Goal: Information Seeking & Learning: Check status

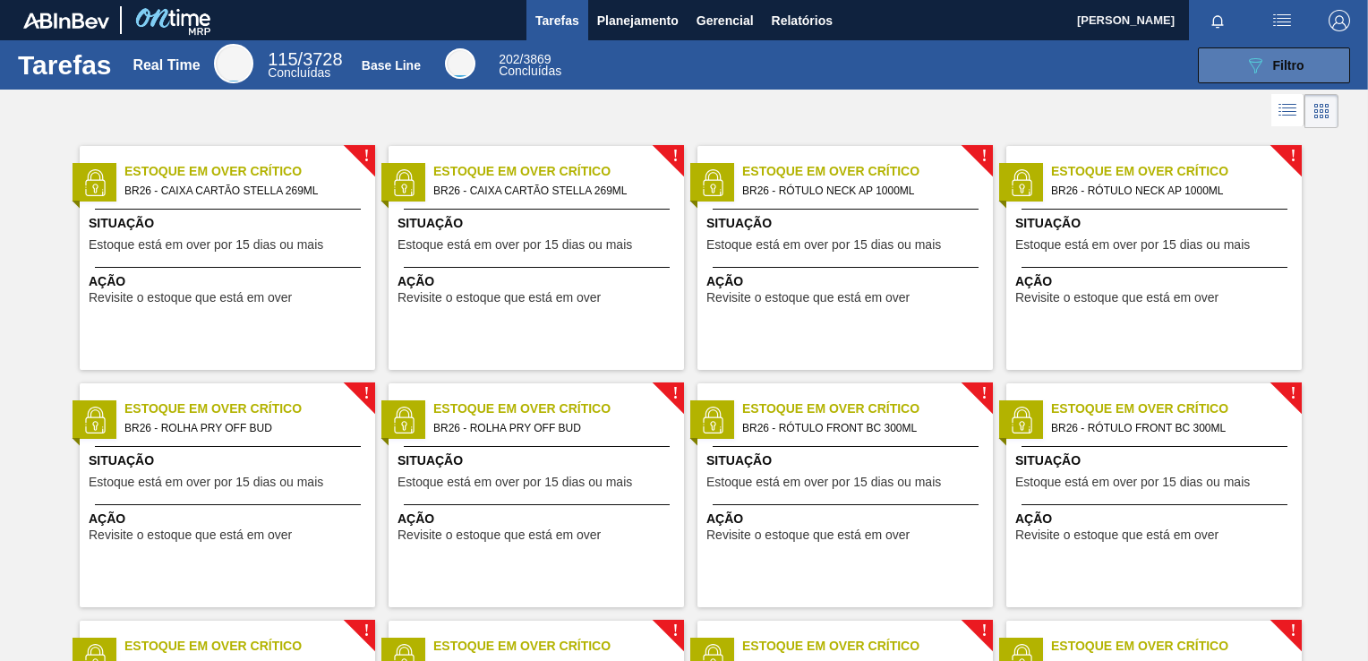
click at [1235, 61] on button "089F7B8B-B2A5-4AFE-B5C0-19BA573D28AC Filtro" at bounding box center [1274, 65] width 152 height 36
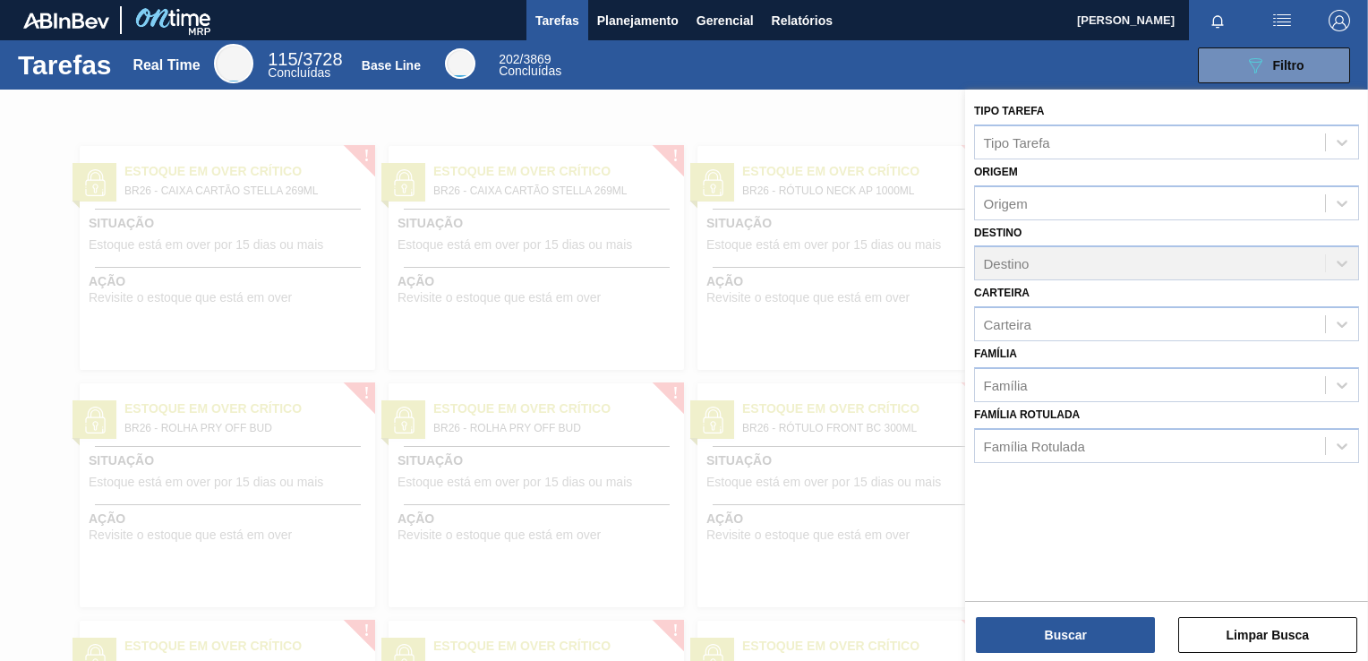
click at [624, 231] on div at bounding box center [684, 420] width 1368 height 661
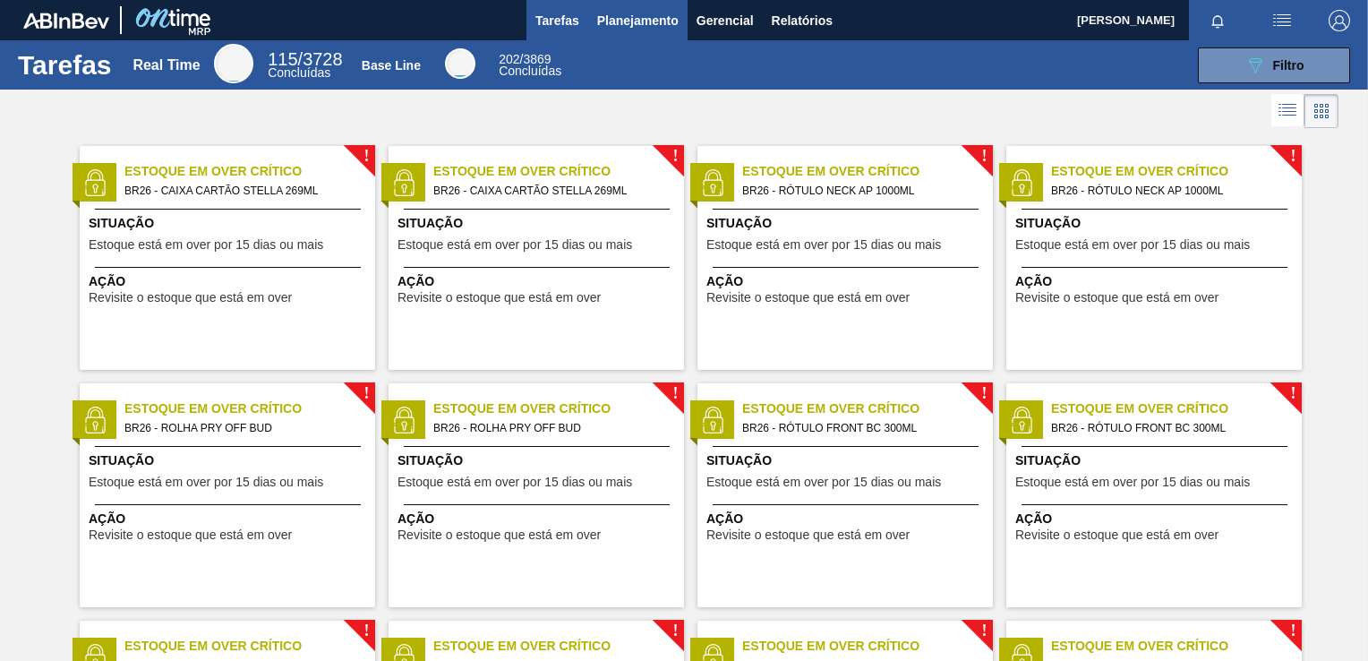
click at [603, 11] on span "Planejamento" at bounding box center [637, 20] width 81 height 21
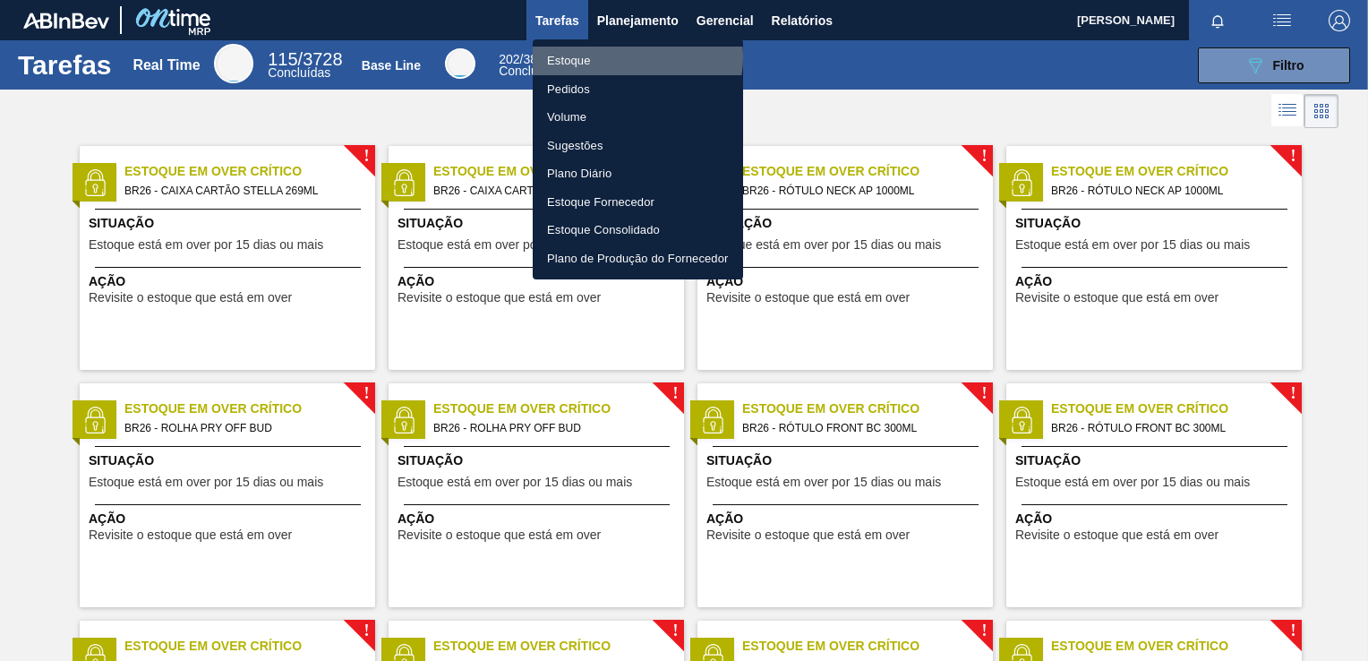
click at [632, 57] on li "Estoque" at bounding box center [638, 61] width 210 height 29
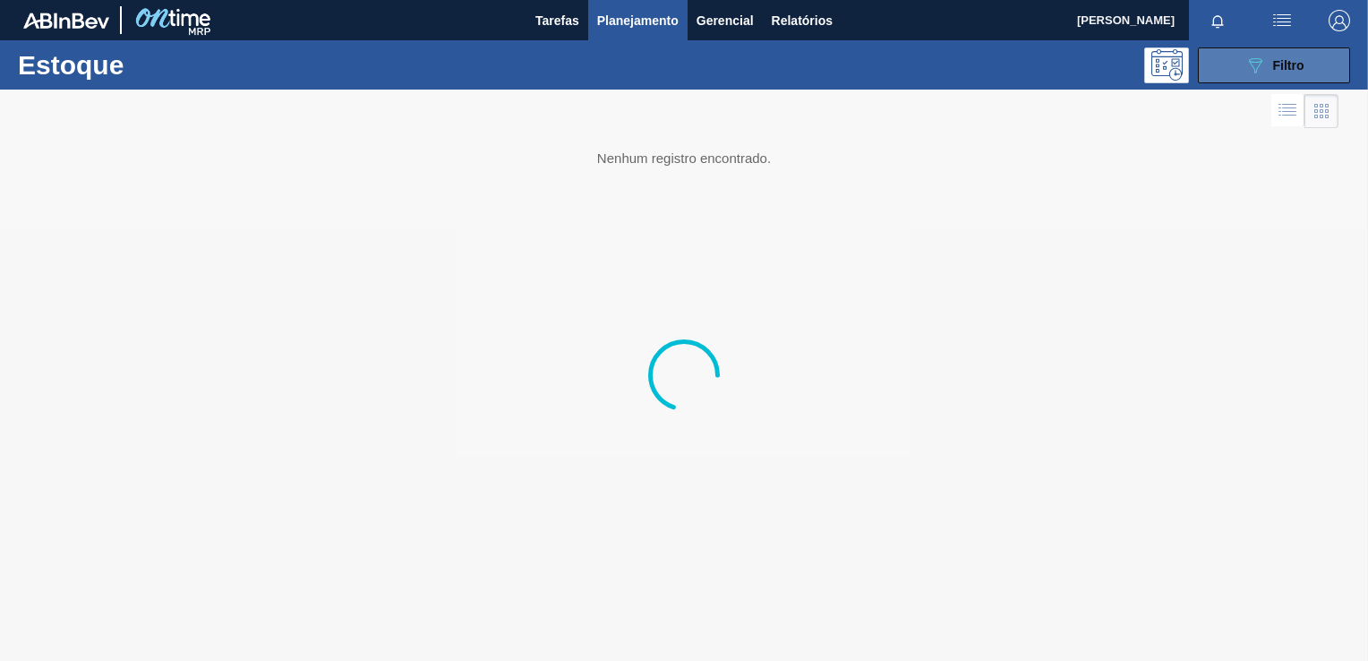
click at [1295, 70] on span "Filtro" at bounding box center [1288, 65] width 31 height 14
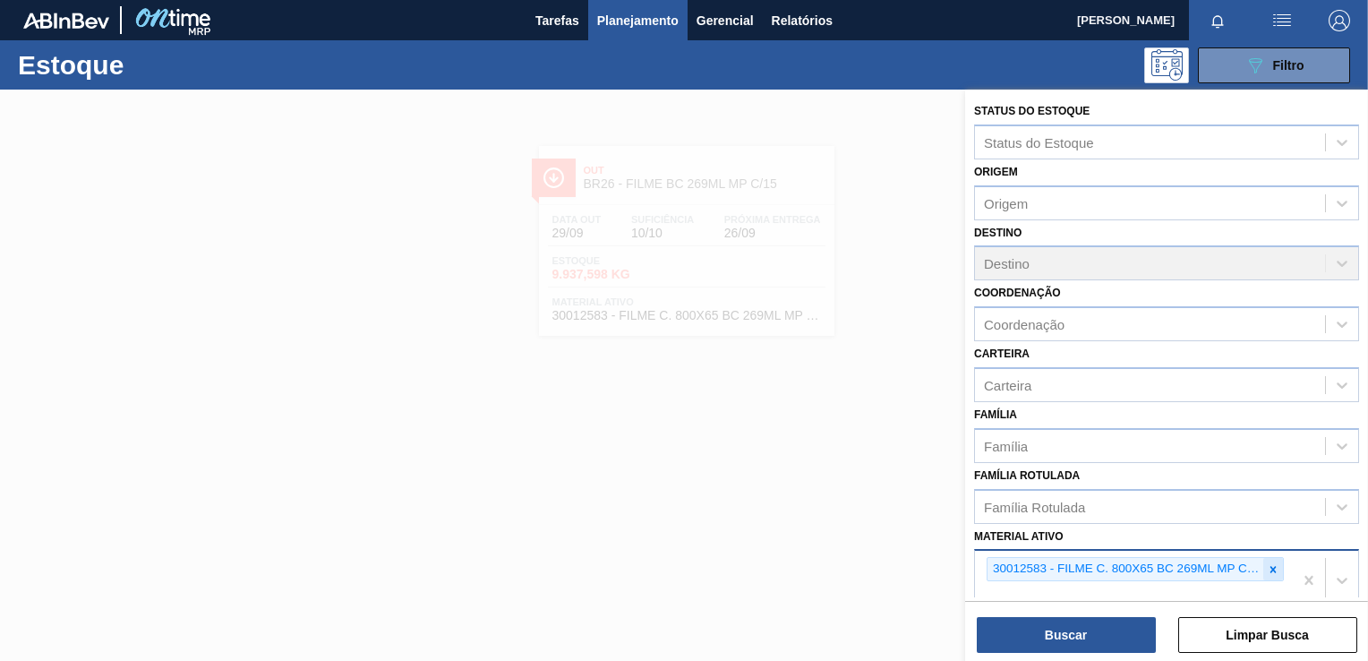
click at [1277, 564] on icon at bounding box center [1273, 569] width 13 height 13
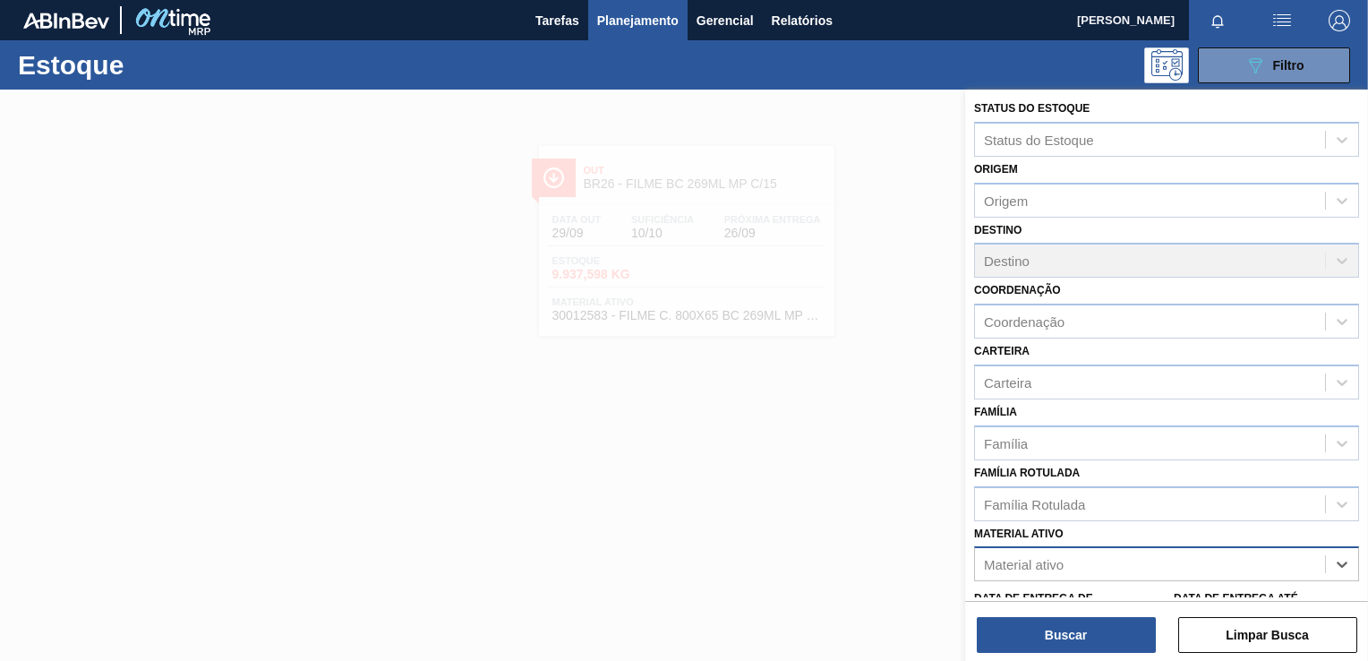
paste ativo "20005451"
type ativo "20005451"
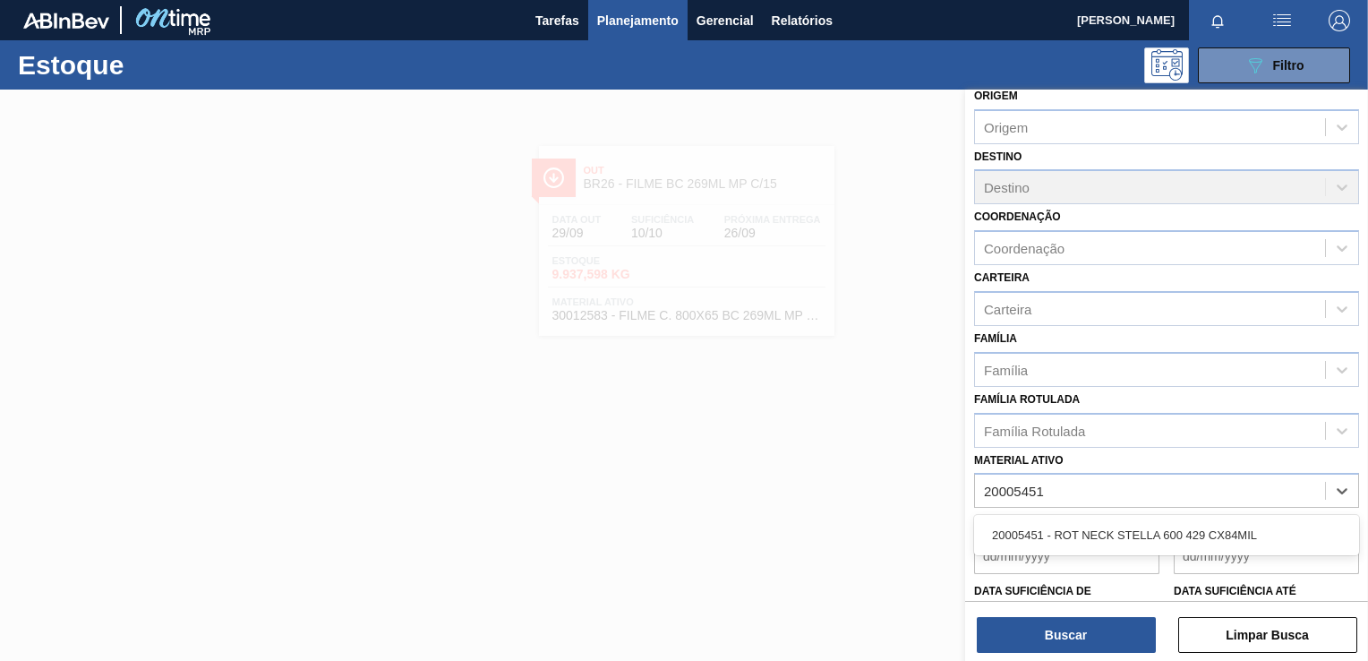
scroll to position [182, 0]
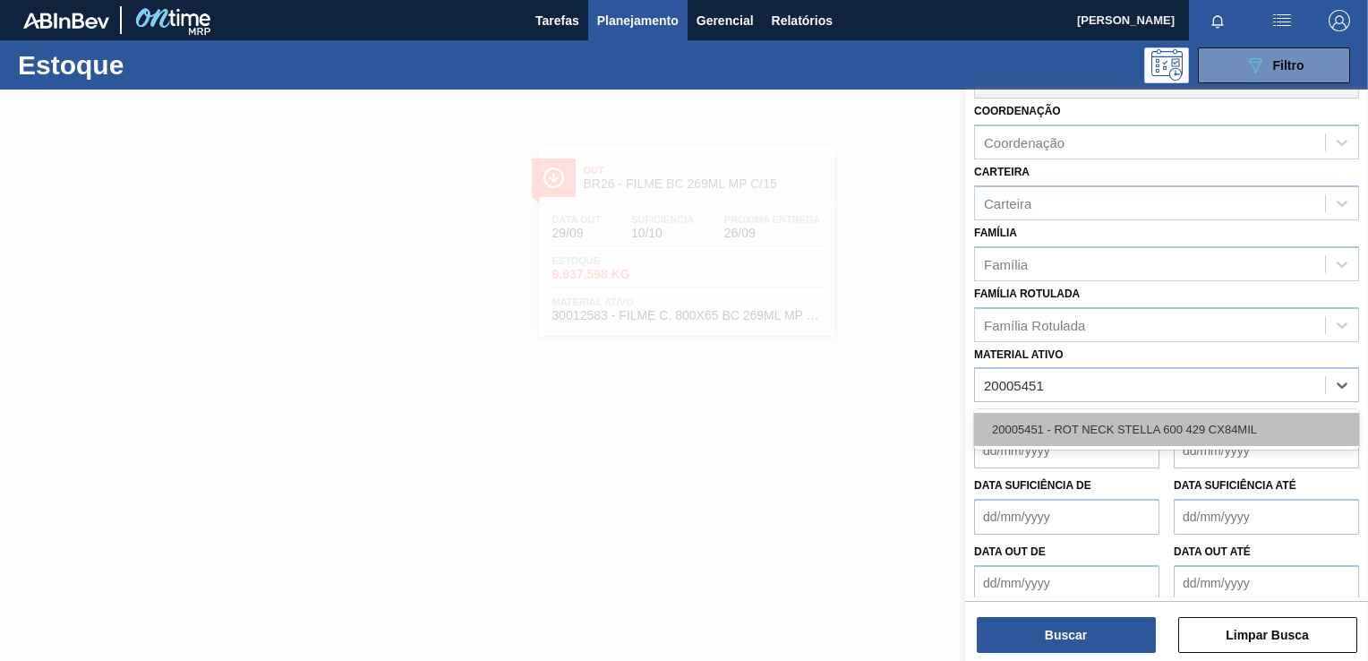
click at [1117, 419] on div "20005451 - ROT NECK STELLA 600 429 CX84MIL" at bounding box center [1166, 429] width 385 height 33
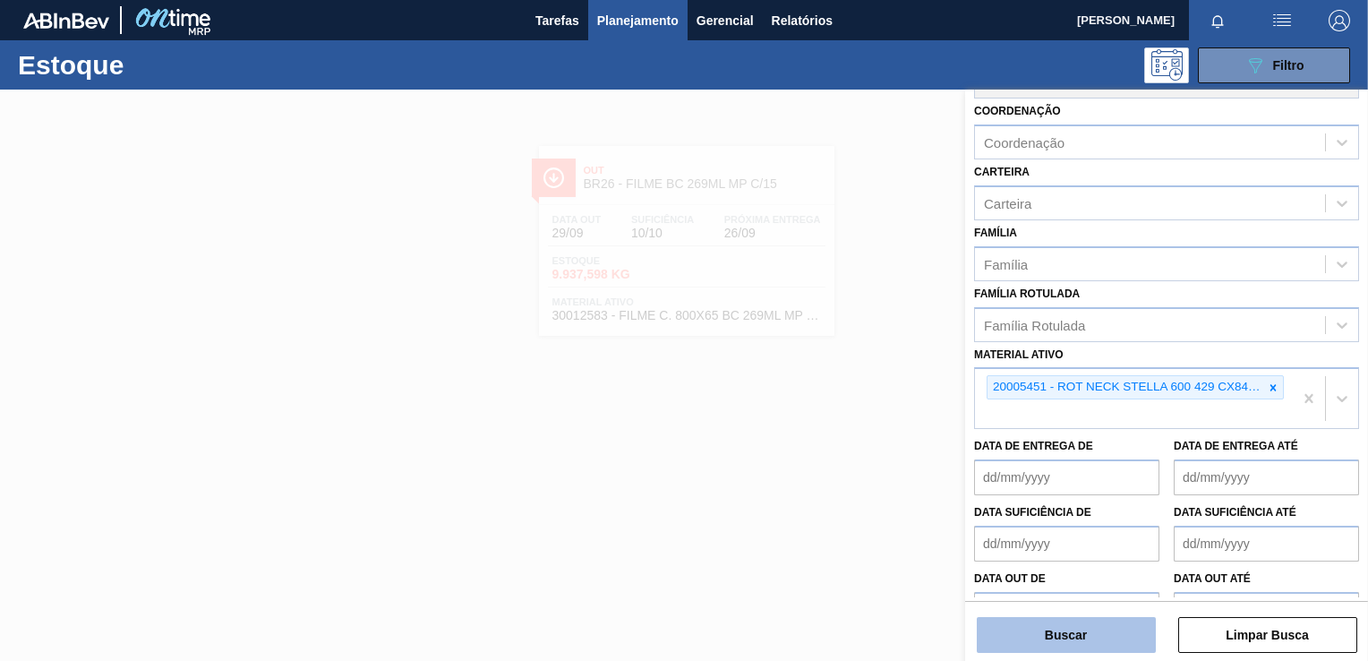
click at [1099, 628] on button "Buscar" at bounding box center [1066, 635] width 179 height 36
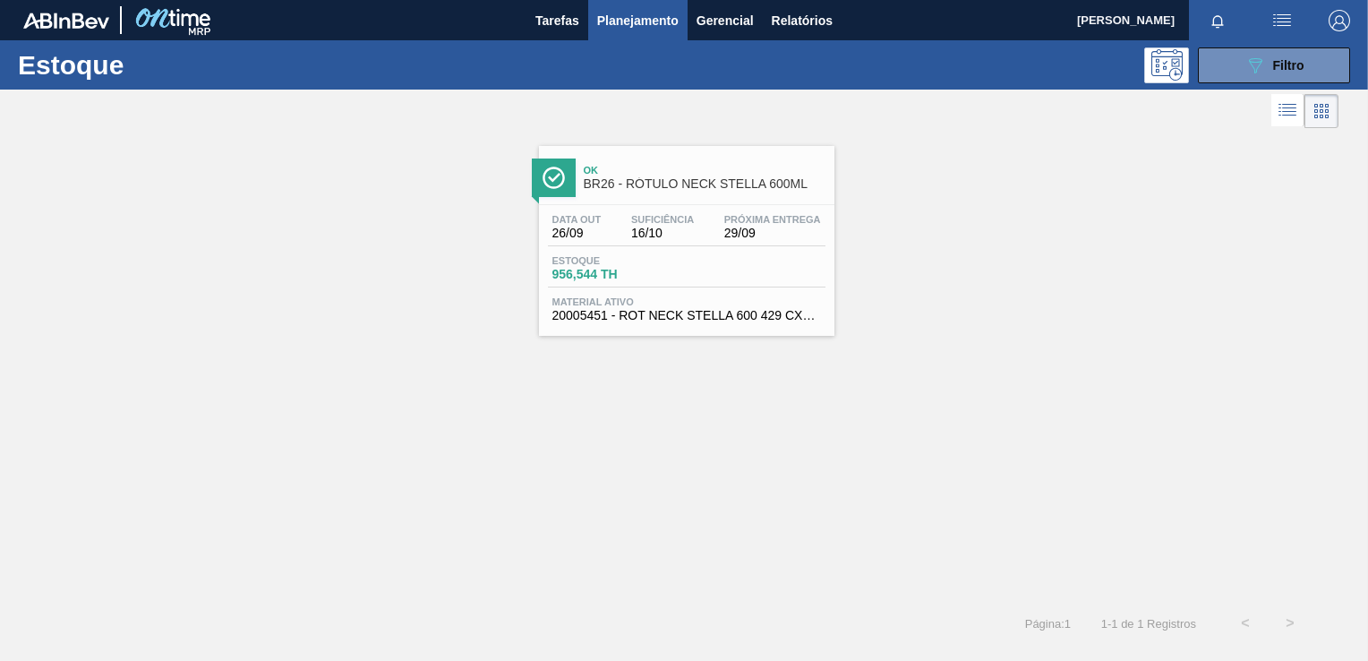
click at [734, 288] on div "Data [DATE] Suficiência 16/10 Próxima Entrega 29/09 Estoque 956,544 TH Material…" at bounding box center [686, 266] width 295 height 122
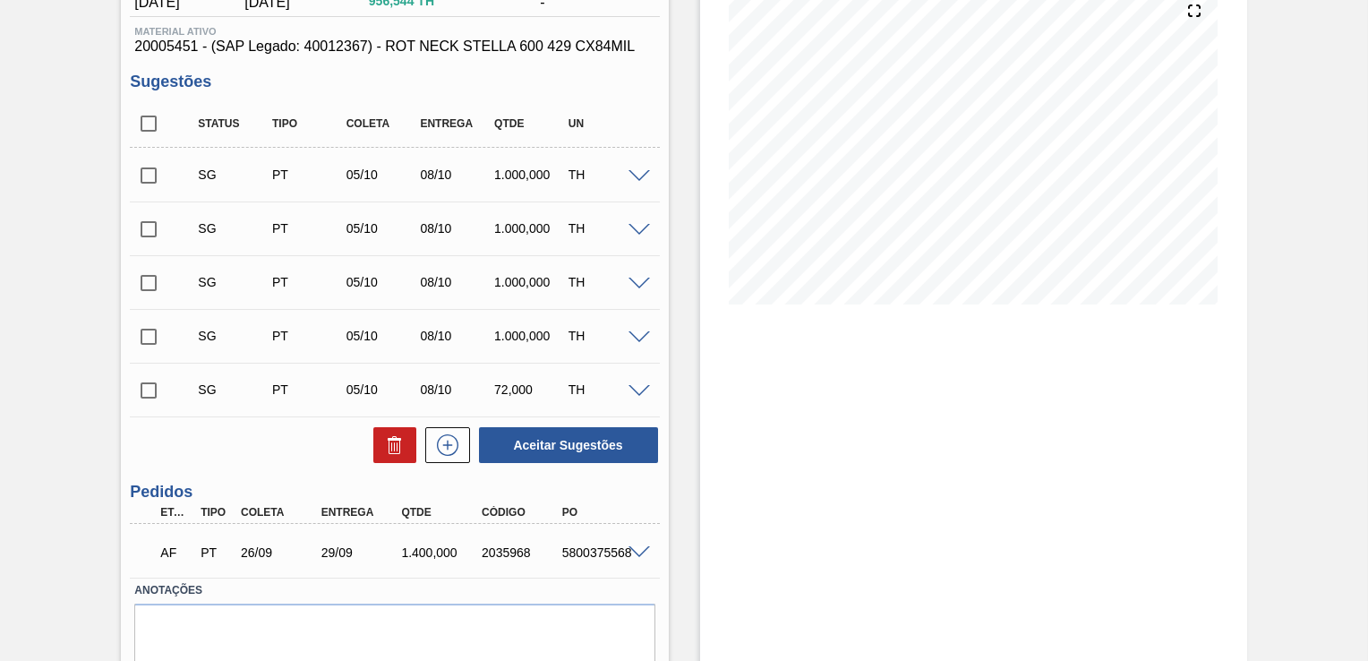
scroll to position [282, 0]
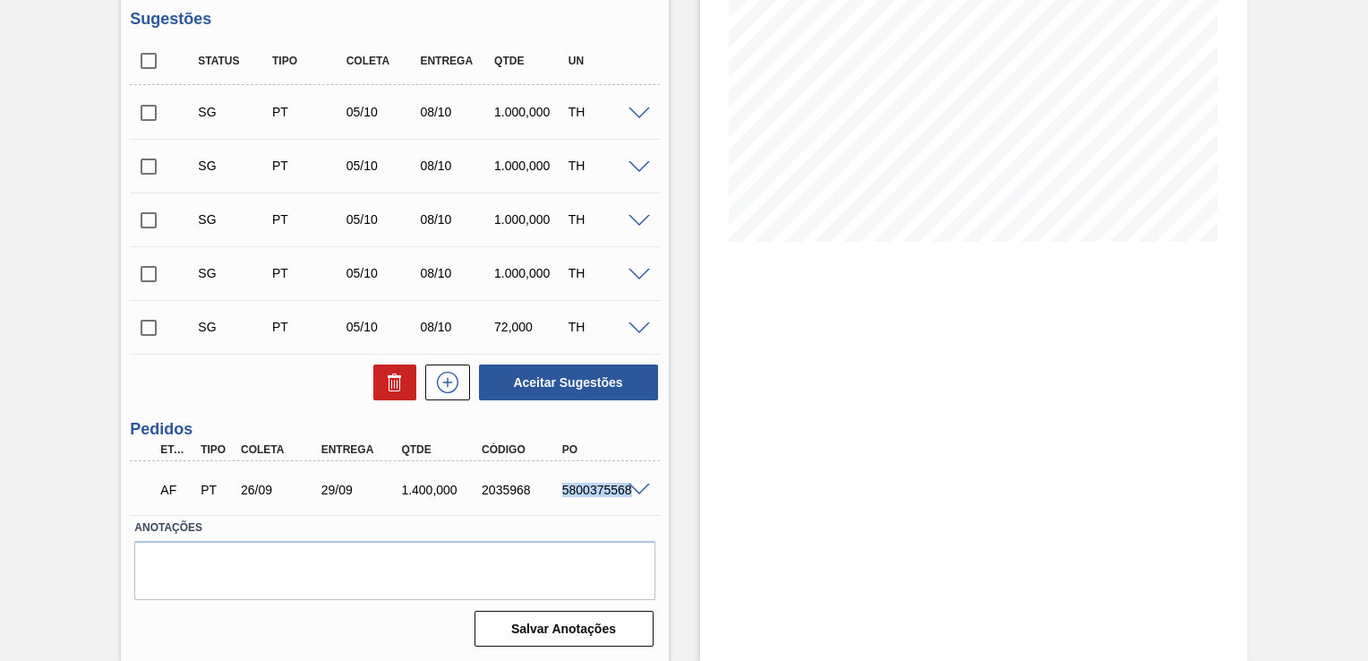
drag, startPoint x: 559, startPoint y: 492, endPoint x: 630, endPoint y: 490, distance: 71.7
click at [630, 490] on div "AF PT 26/09 29/09 1.400,000 2035968 5800375568" at bounding box center [394, 488] width 529 height 45
copy div "5800375568"
